Goal: Transaction & Acquisition: Purchase product/service

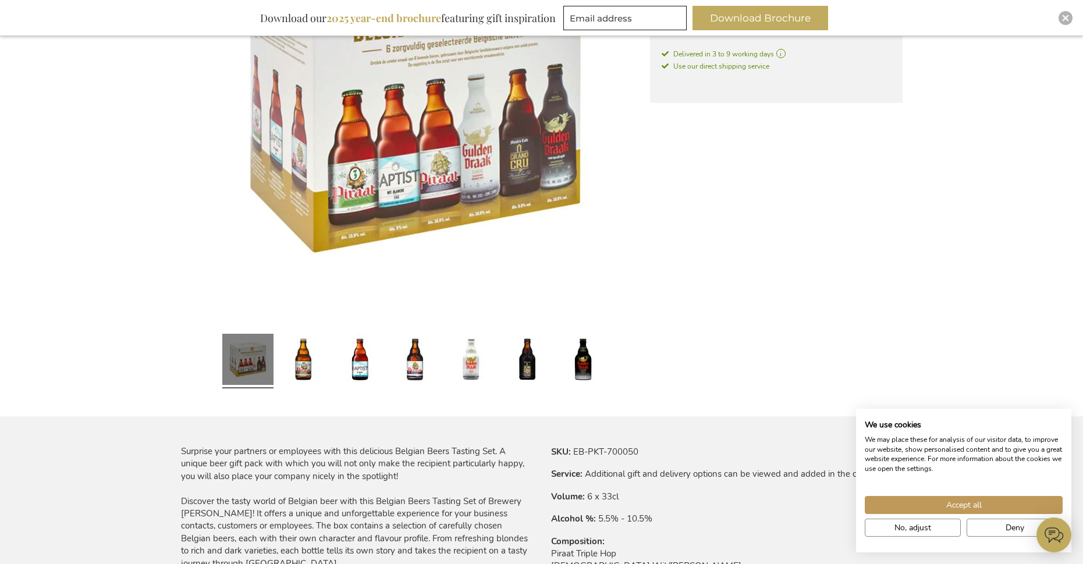
scroll to position [349, 0]
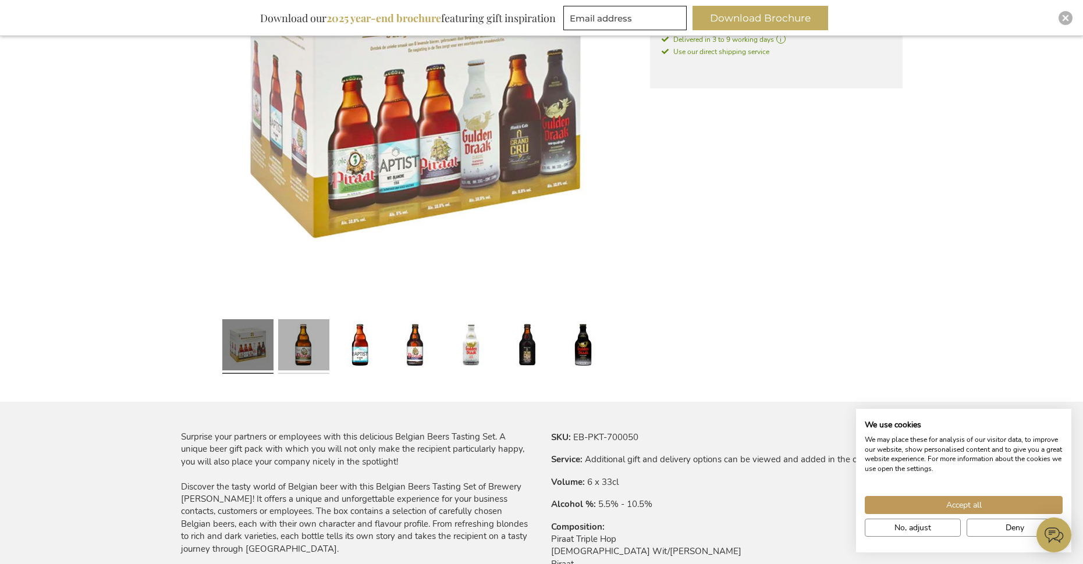
click at [318, 350] on link at bounding box center [303, 347] width 51 height 64
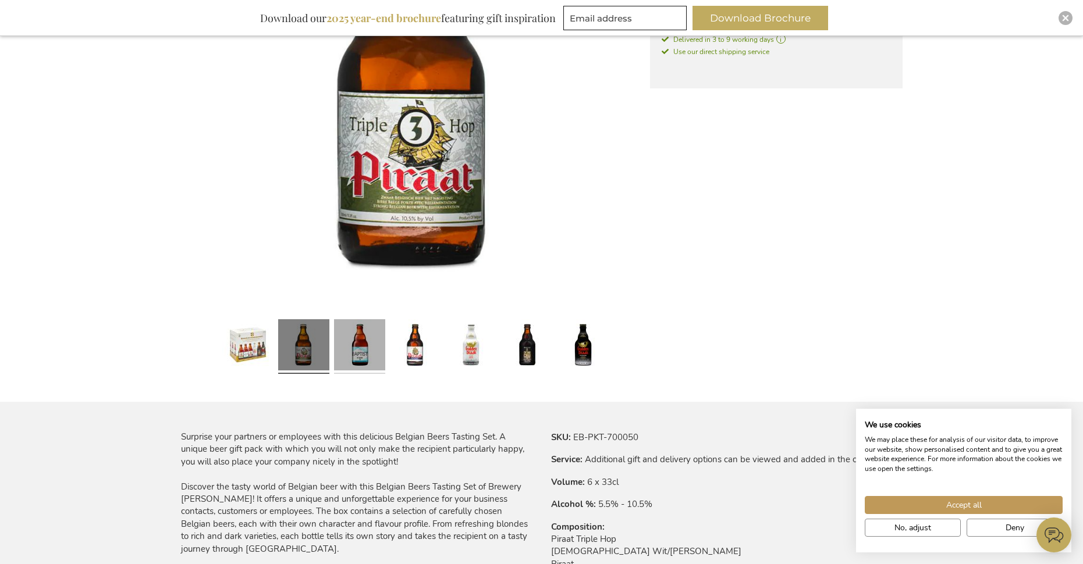
click at [352, 352] on link at bounding box center [359, 347] width 51 height 64
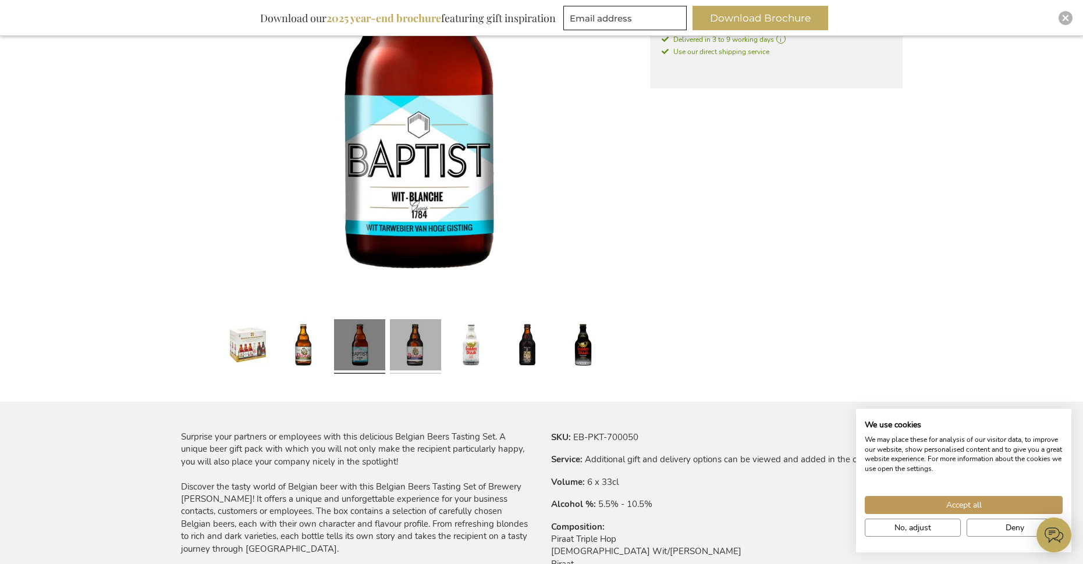
click at [414, 345] on link at bounding box center [415, 347] width 51 height 64
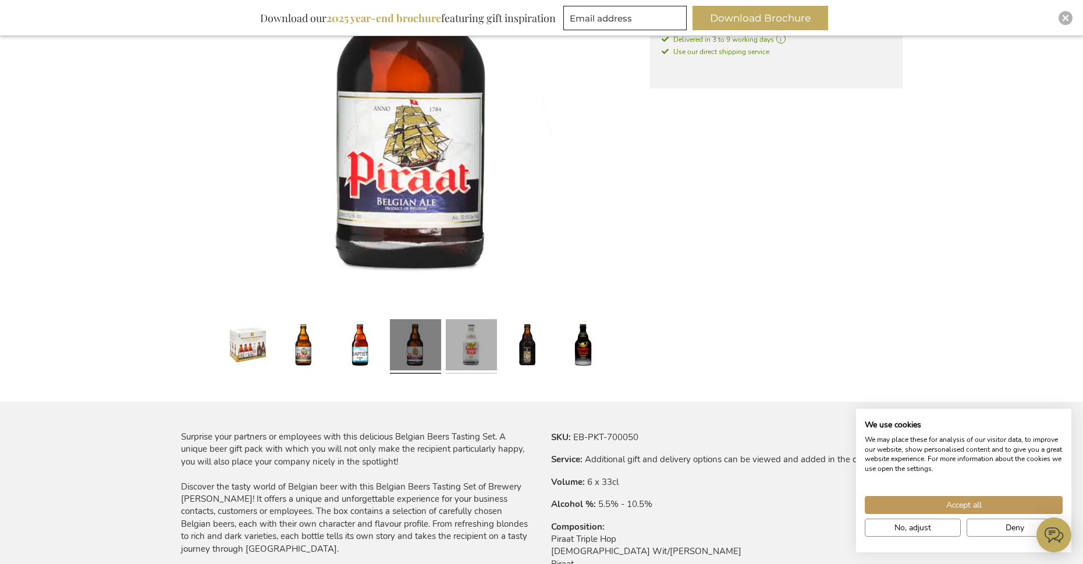
click at [460, 347] on link at bounding box center [471, 347] width 51 height 64
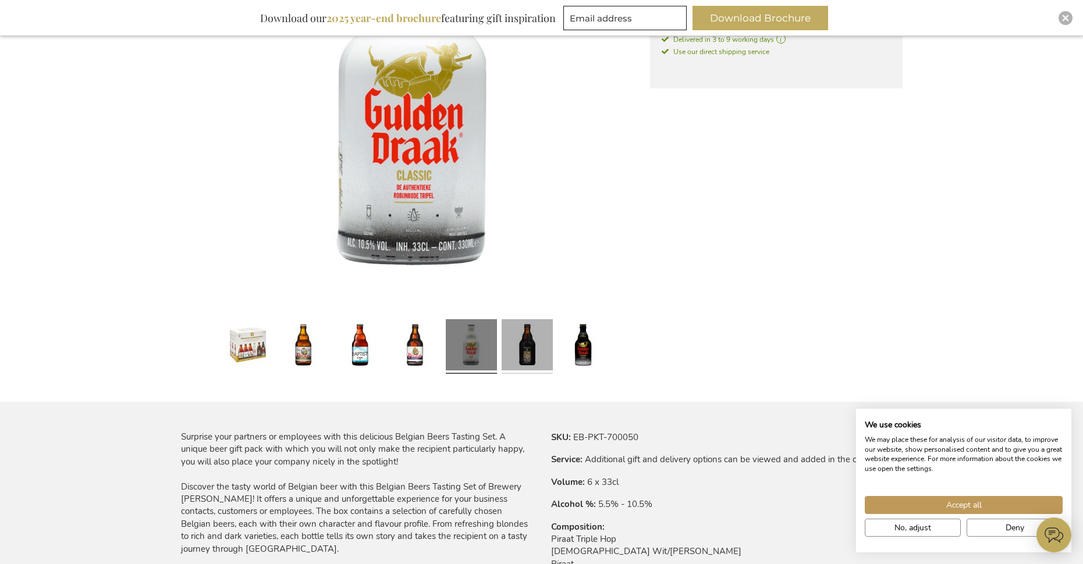
click at [523, 346] on link at bounding box center [527, 347] width 51 height 64
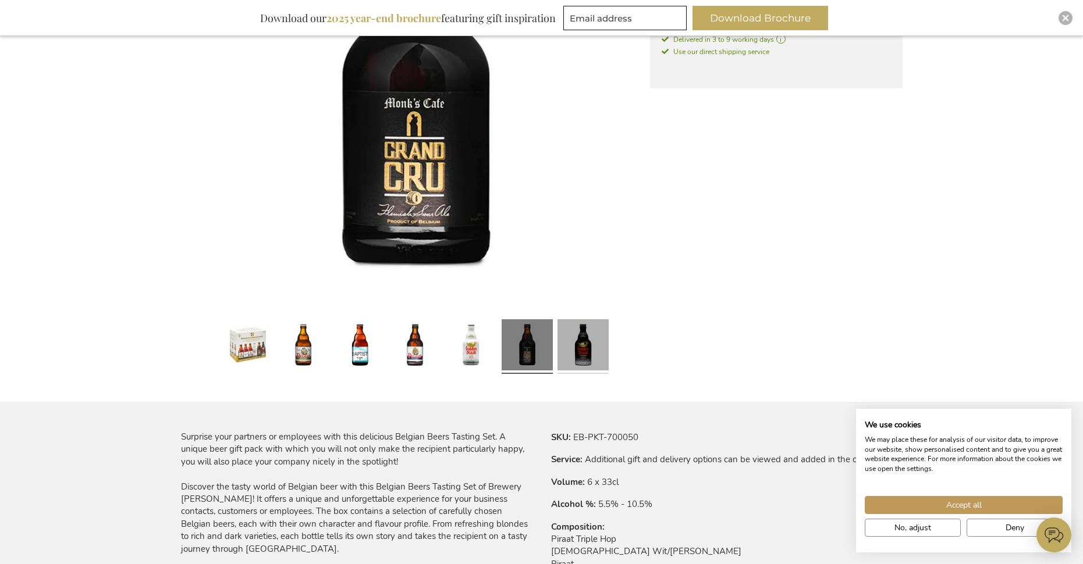
click at [585, 336] on link at bounding box center [582, 347] width 51 height 64
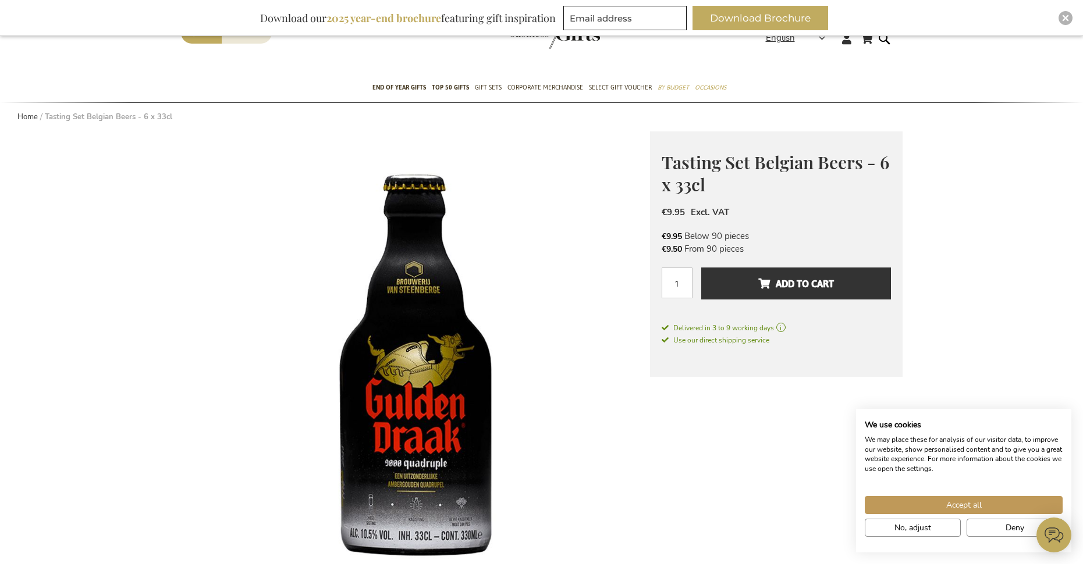
scroll to position [58, 0]
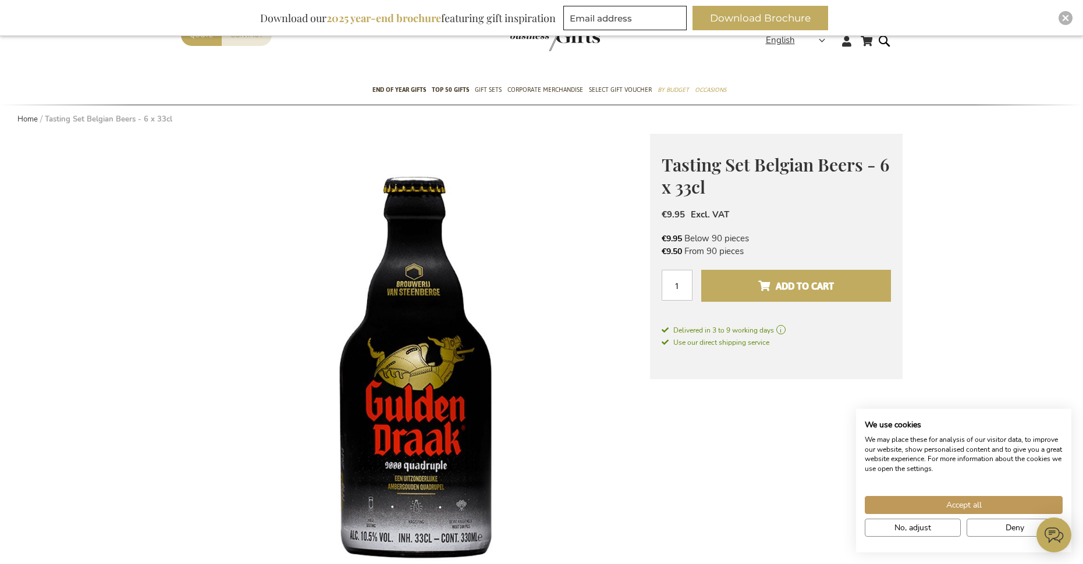
click at [755, 277] on button "Add to Cart" at bounding box center [795, 286] width 189 height 32
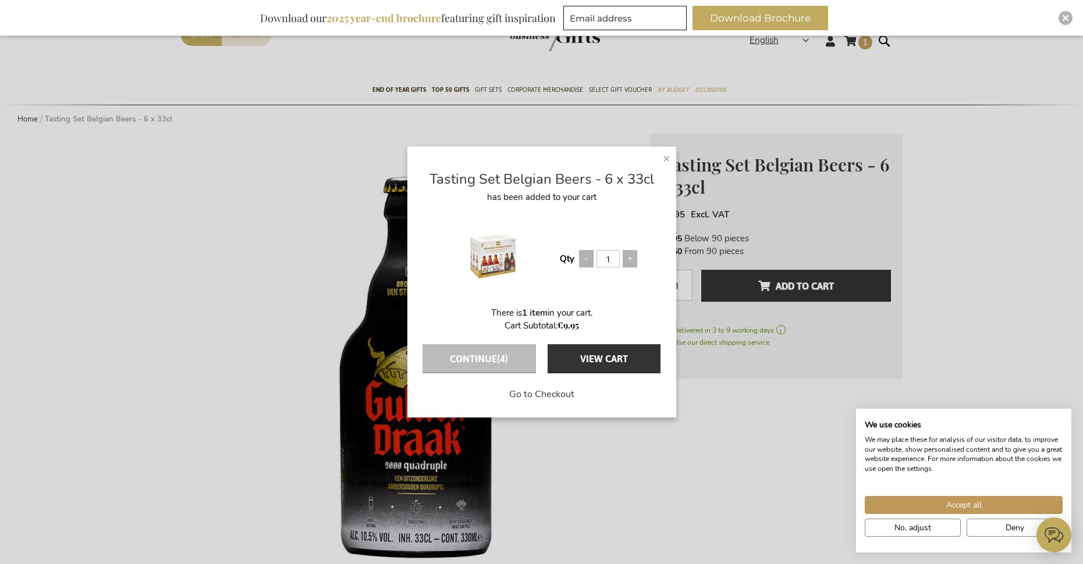
click at [663, 167] on span "×" at bounding box center [667, 158] width 8 height 17
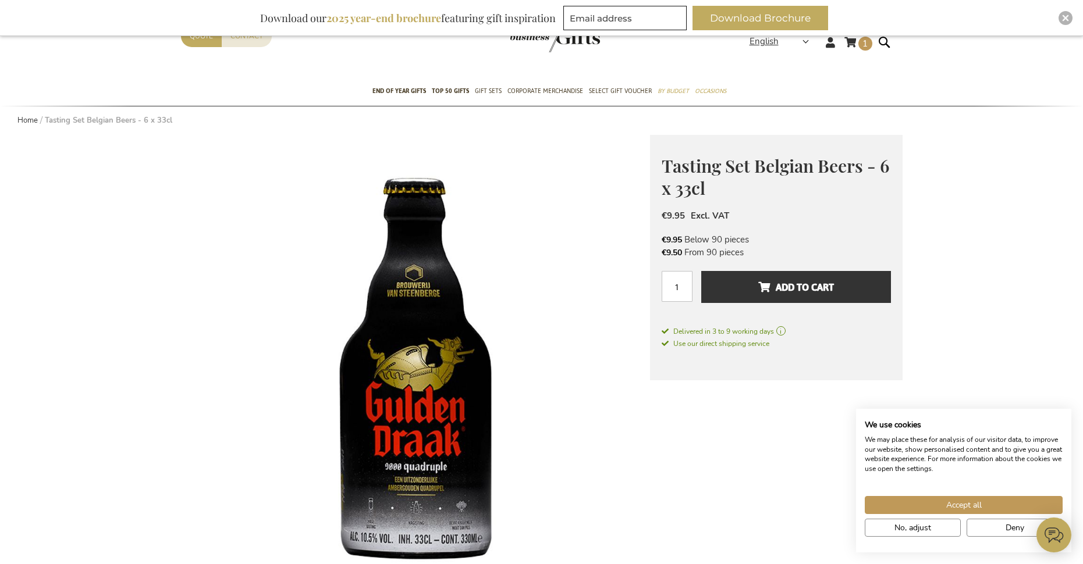
scroll to position [0, 0]
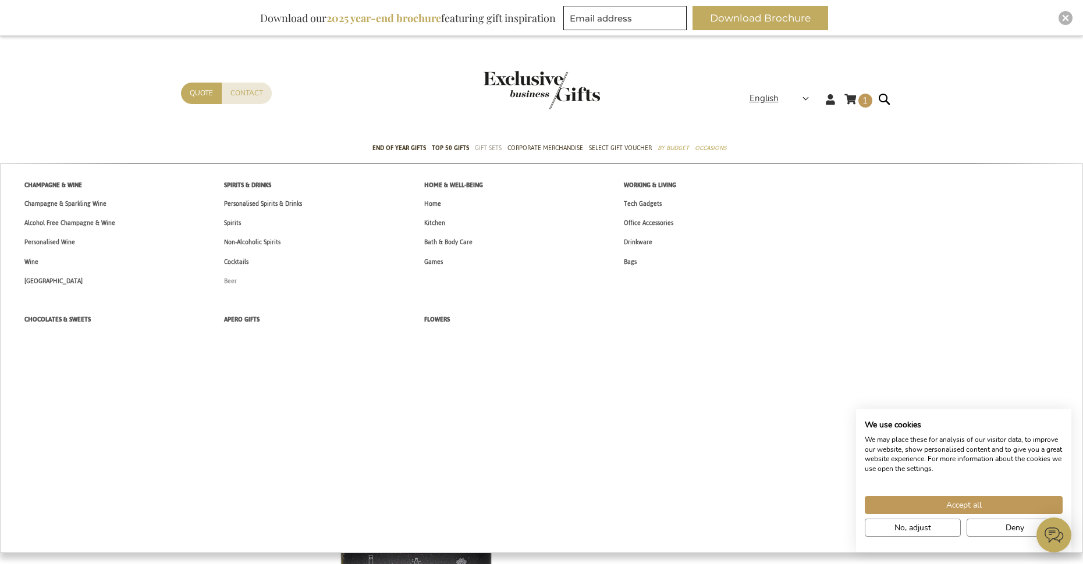
click at [237, 282] on link "Beer" at bounding box center [230, 281] width 37 height 19
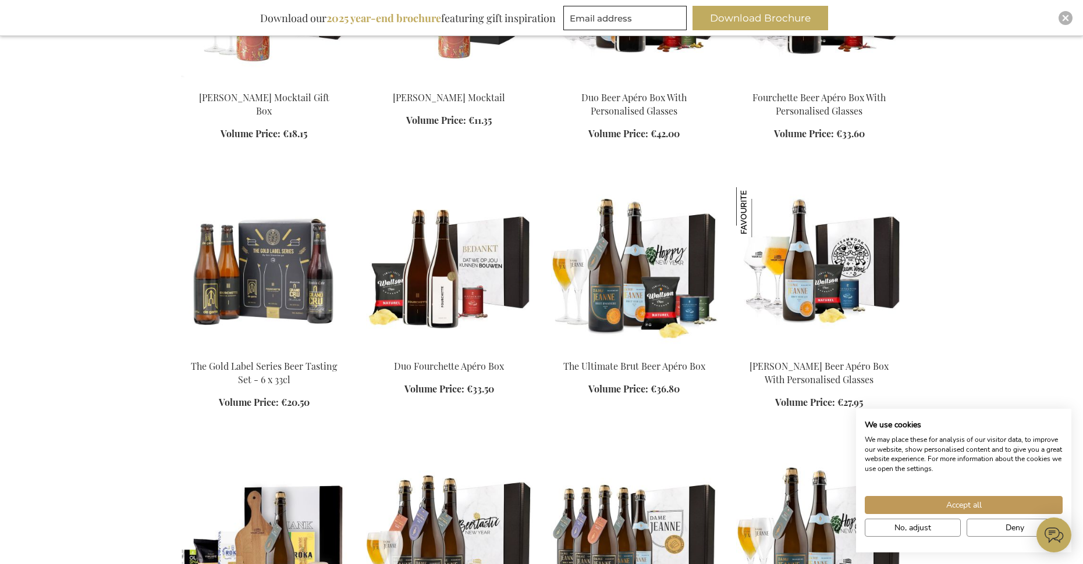
scroll to position [873, 0]
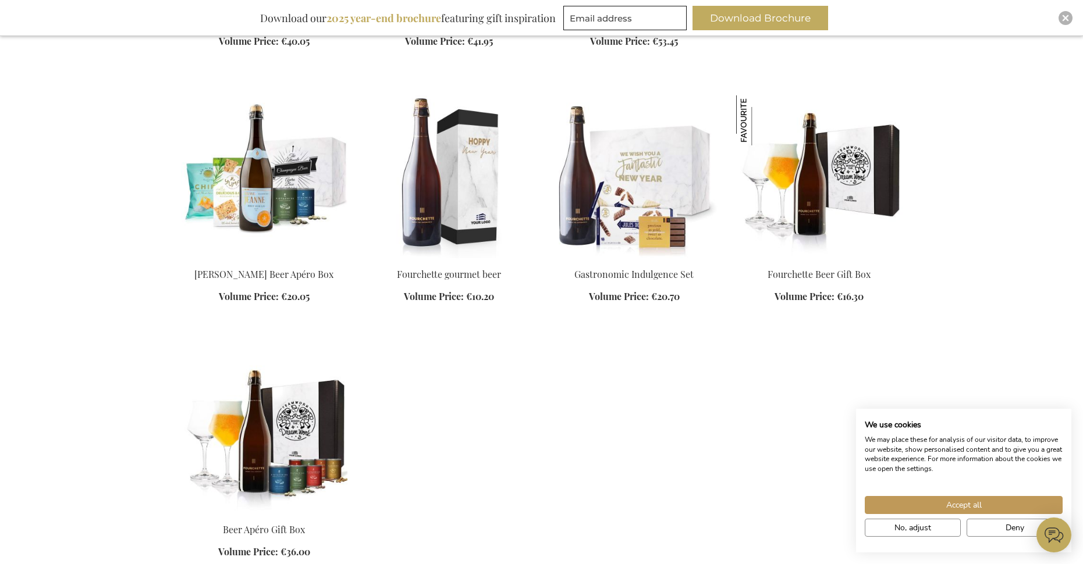
scroll to position [1629, 0]
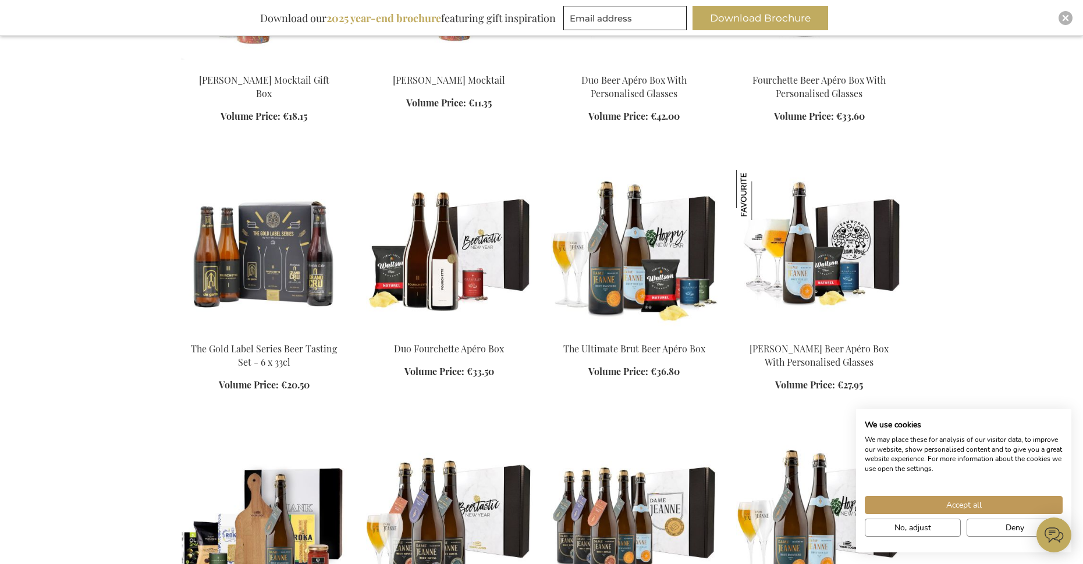
scroll to position [1397, 0]
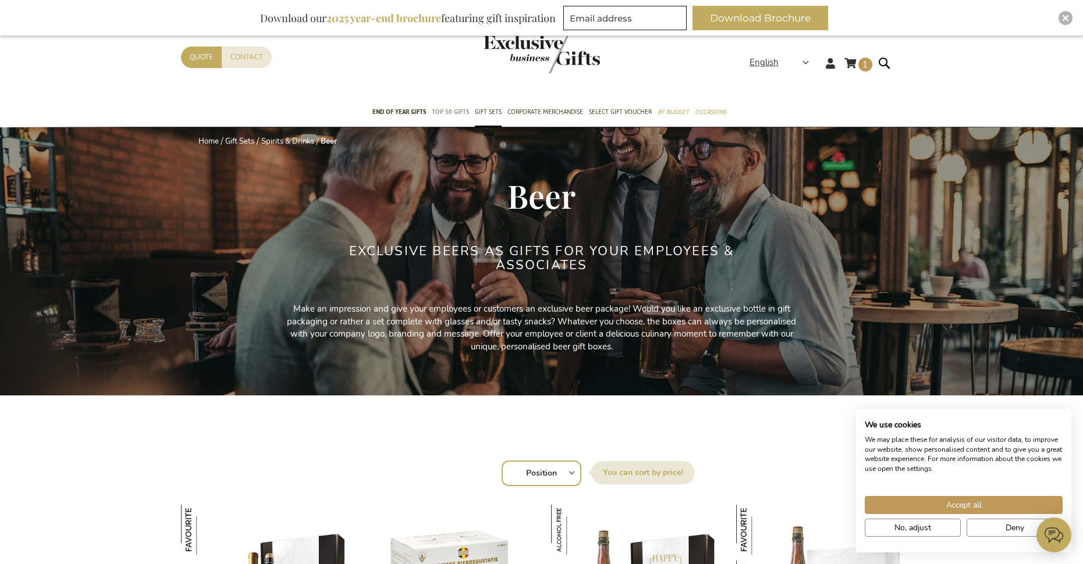
click at [451, 113] on span "TOP 50 Gifts" at bounding box center [450, 112] width 37 height 12
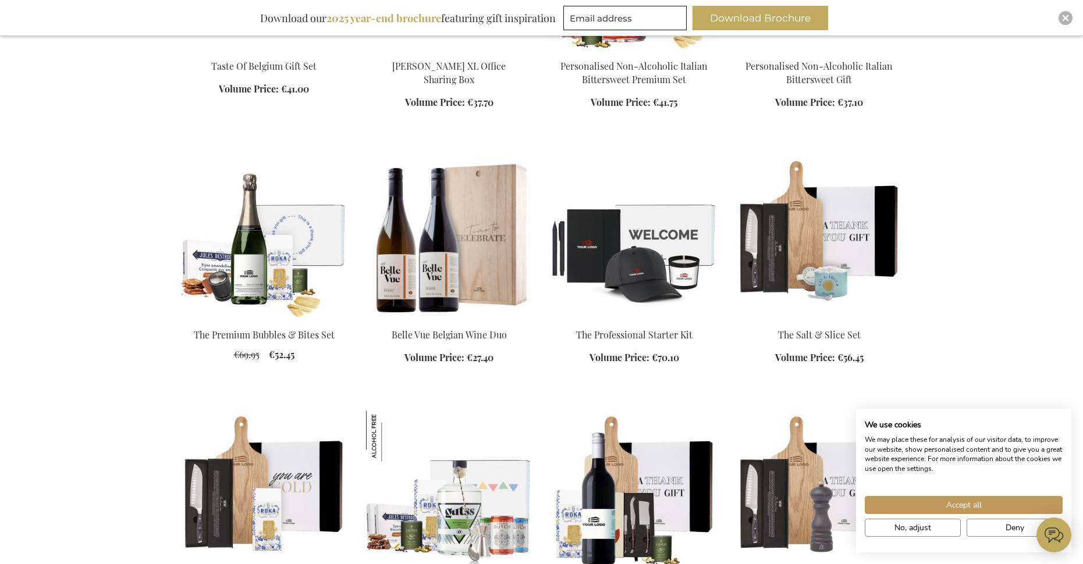
scroll to position [757, 0]
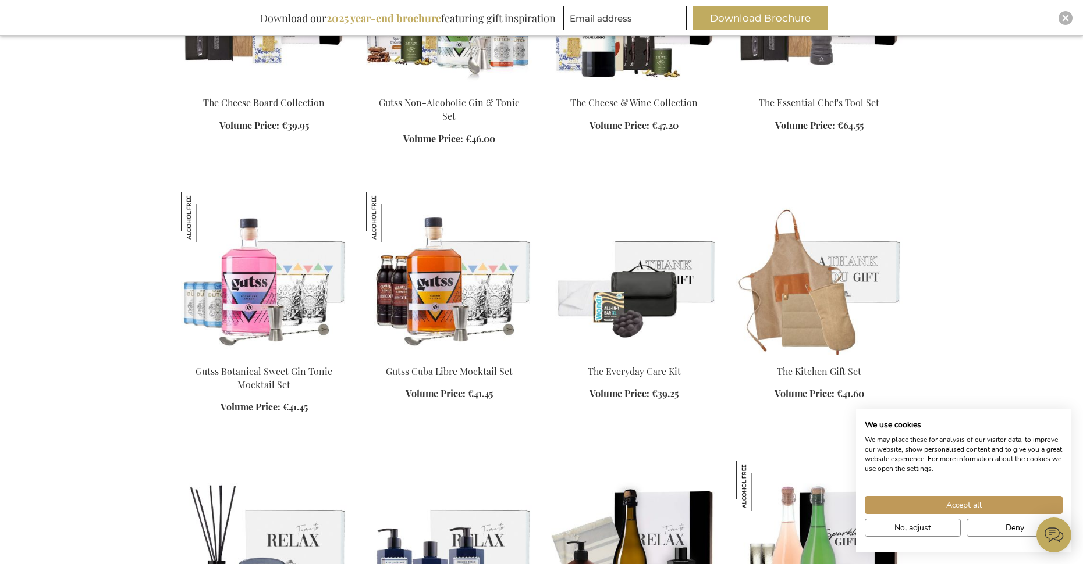
scroll to position [1455, 0]
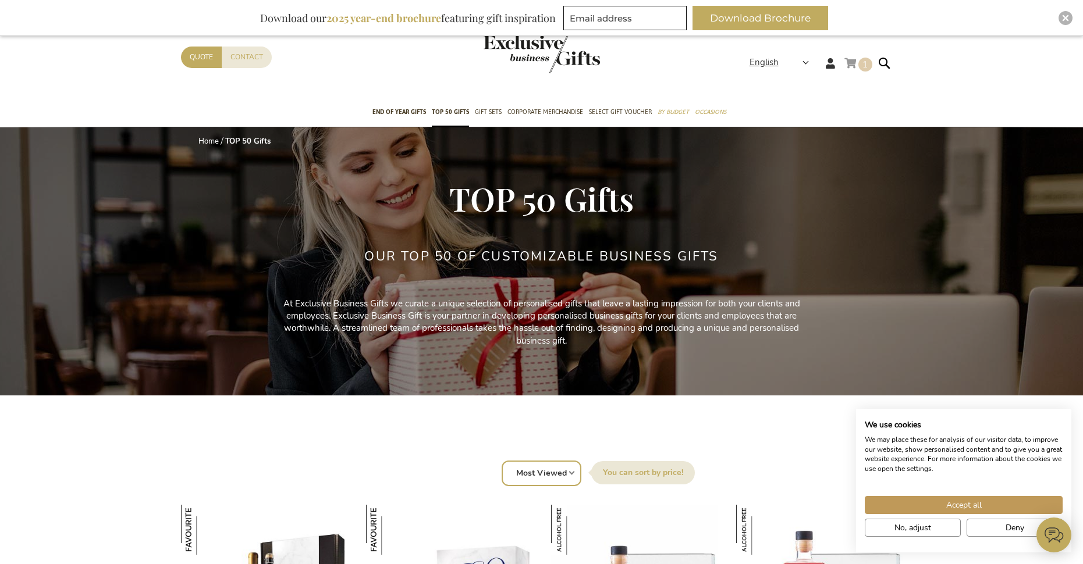
click at [854, 63] on link "My Cart 1 1 items" at bounding box center [858, 65] width 28 height 19
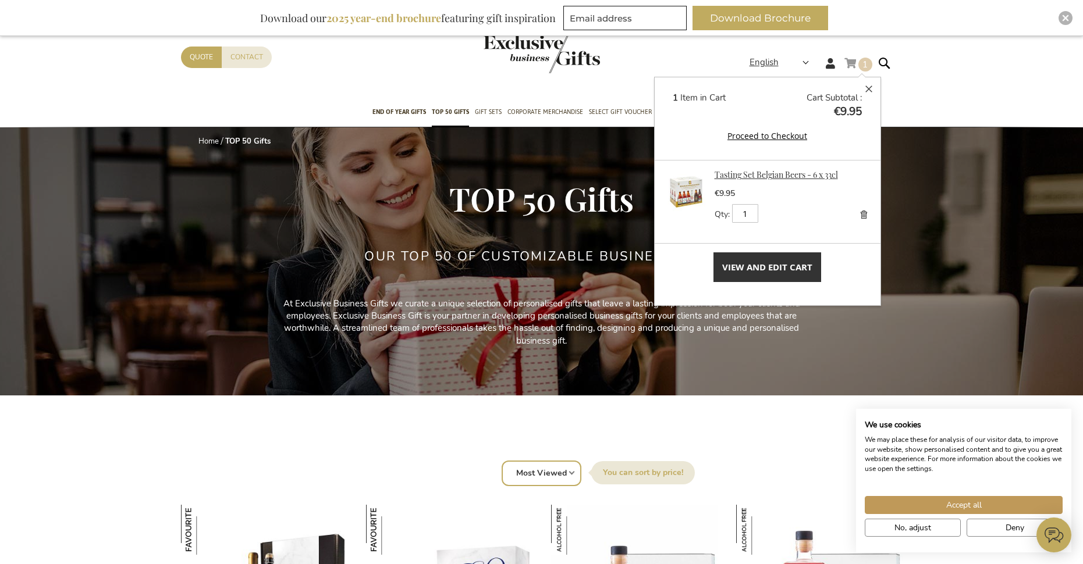
click at [780, 173] on link "Tasting Set Belgian Beers - 6 x 33cl" at bounding box center [776, 174] width 123 height 11
